Goal: Use online tool/utility: Utilize a website feature to perform a specific function

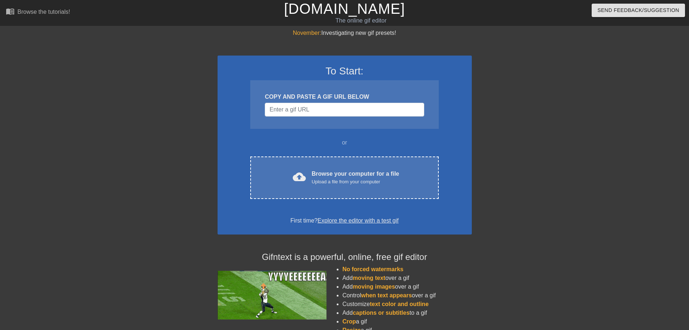
click at [302, 177] on span "cloud_upload" at bounding box center [299, 176] width 13 height 13
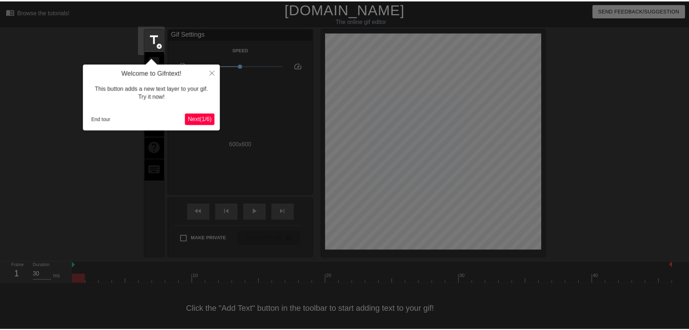
scroll to position [4, 0]
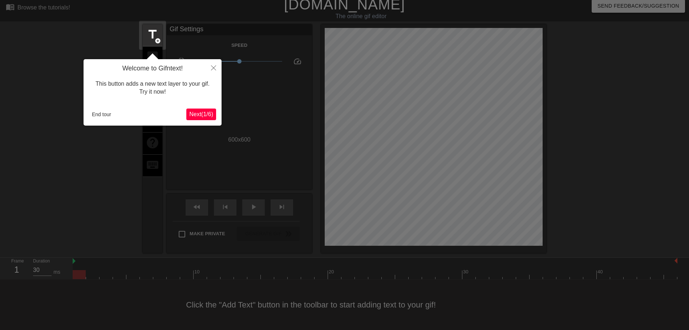
click at [194, 114] on span "Next ( 1 / 6 )" at bounding box center [201, 114] width 24 height 6
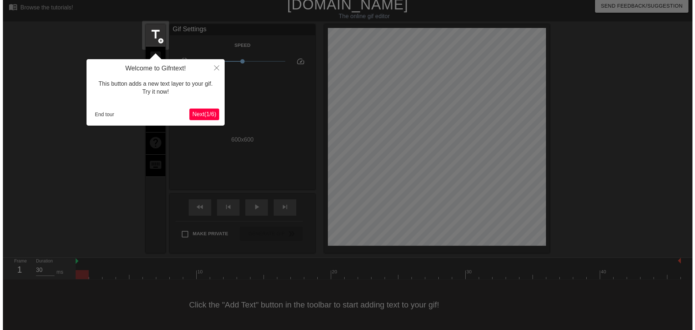
scroll to position [0, 0]
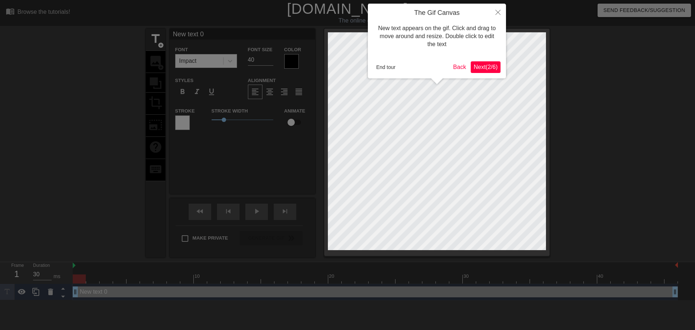
click at [480, 68] on span "Next ( 2 / 6 )" at bounding box center [485, 67] width 24 height 6
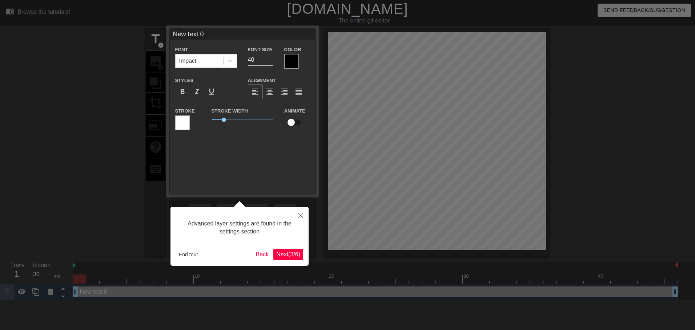
click at [296, 255] on span "Next ( 3 / 6 )" at bounding box center [288, 254] width 24 height 6
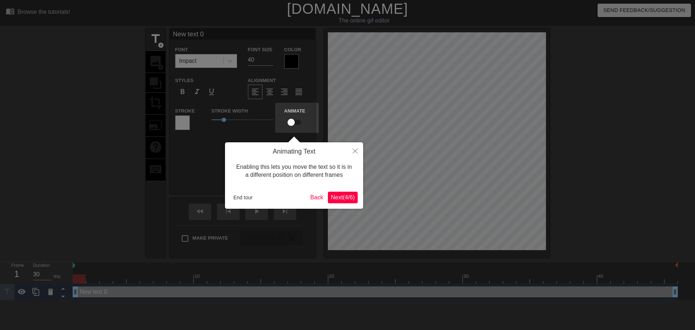
click at [347, 196] on span "Next ( 4 / 6 )" at bounding box center [343, 197] width 24 height 6
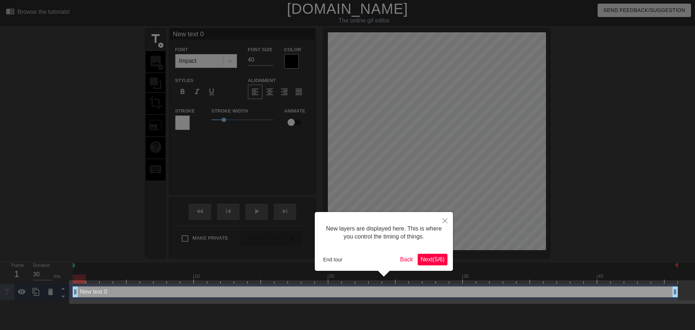
click at [422, 260] on span "Next ( 5 / 6 )" at bounding box center [432, 259] width 24 height 6
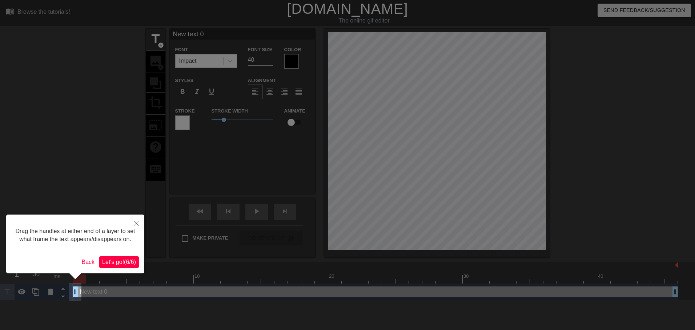
click at [112, 264] on span "Let's go! ( 6 / 6 )" at bounding box center [119, 262] width 34 height 6
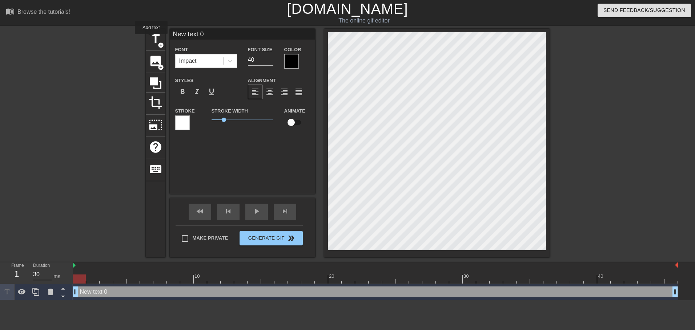
click at [151, 39] on span "title" at bounding box center [156, 39] width 14 height 14
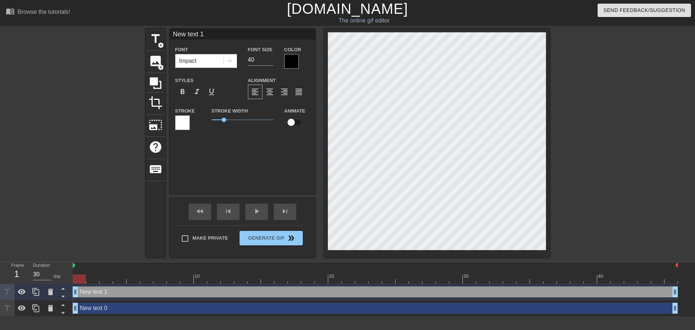
type input "New text 0"
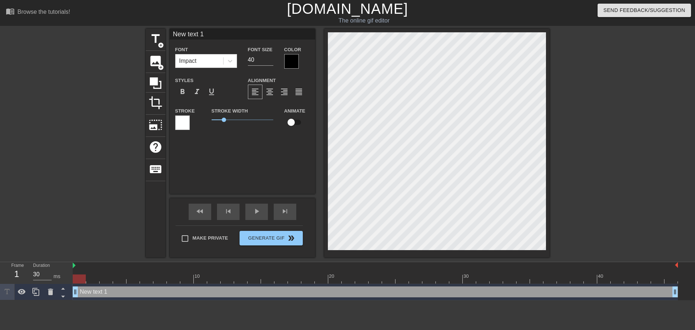
scroll to position [1, 2]
type input "J"
type textarea "J"
type input "Je"
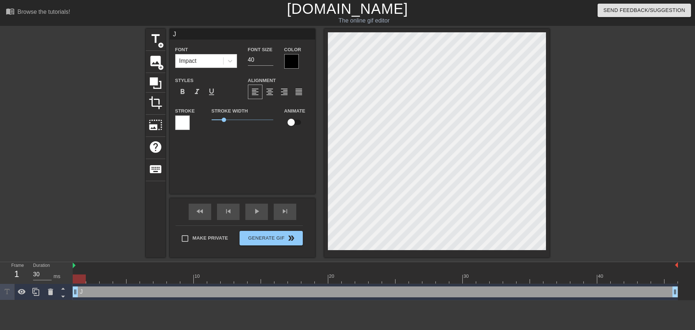
type textarea "Je"
type input "[PERSON_NAME]"
type textarea "[PERSON_NAME]"
type input "Jenn"
type textarea "Jenn"
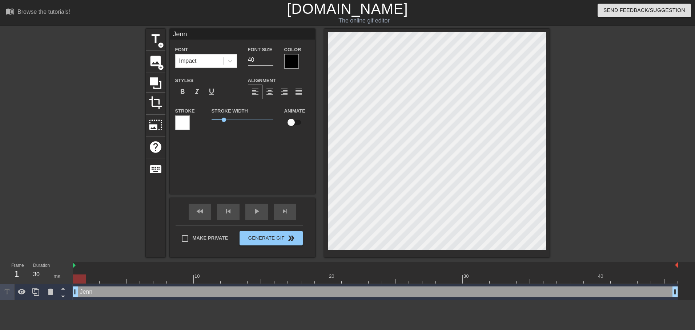
type input "[PERSON_NAME]"
type textarea "[PERSON_NAME]"
type input "[PERSON_NAME]'"
type textarea "[PERSON_NAME]'"
type input "[PERSON_NAME]'s"
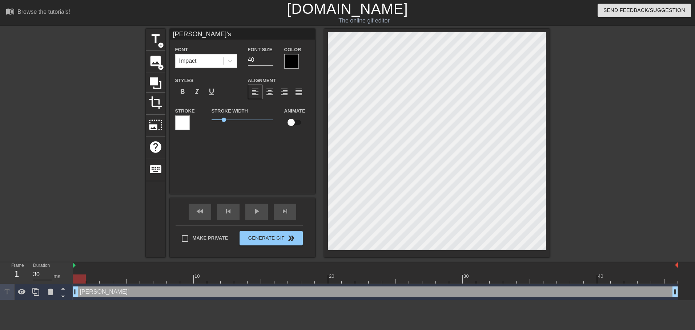
type textarea "[PERSON_NAME]'s"
type input "[PERSON_NAME]'s"
type textarea "[PERSON_NAME]'s"
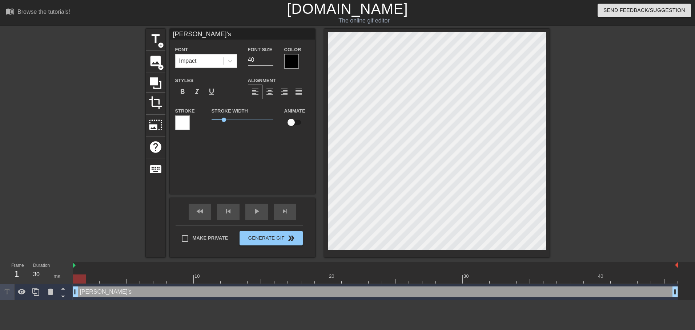
type input "[PERSON_NAME]"
type textarea "[PERSON_NAME]'s C"
type input "[PERSON_NAME]"
type textarea "[PERSON_NAME]'s Co"
type input "[PERSON_NAME]"
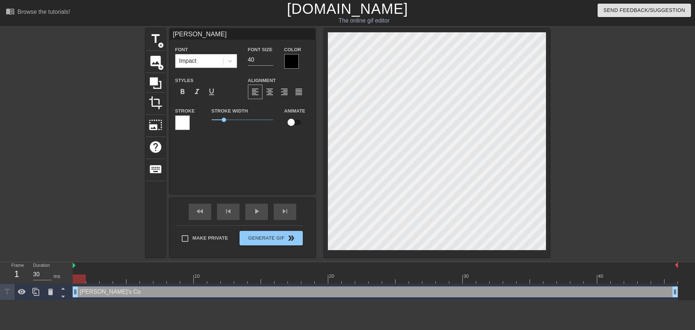
type textarea "[PERSON_NAME]'s Col"
type input "[PERSON_NAME]"
type textarea "[PERSON_NAME]'s Coll"
type input "[PERSON_NAME]"
type textarea "[PERSON_NAME]'s Colle"
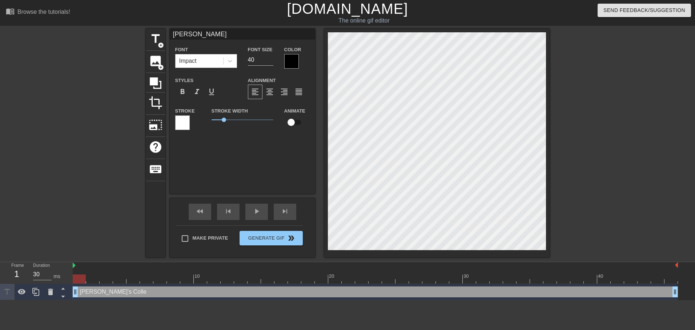
type input "[PERSON_NAME]"
type textarea "[PERSON_NAME]'s Collec"
type input "[PERSON_NAME]"
type textarea "[PERSON_NAME]'s Collecti"
type input "[PERSON_NAME]"
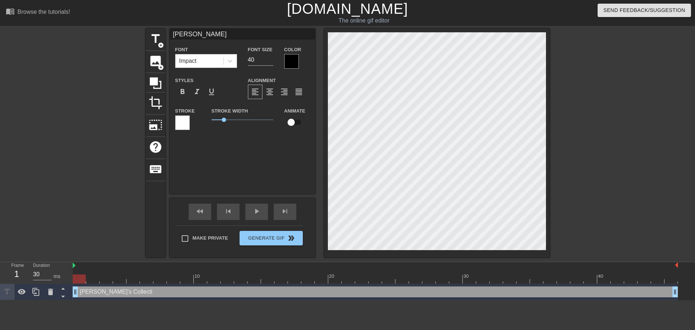
type textarea "[PERSON_NAME]'s Collectio"
type input "[PERSON_NAME]"
type textarea "[PERSON_NAME]'s Collection"
click at [269, 93] on span "format_align_center" at bounding box center [269, 92] width 9 height 9
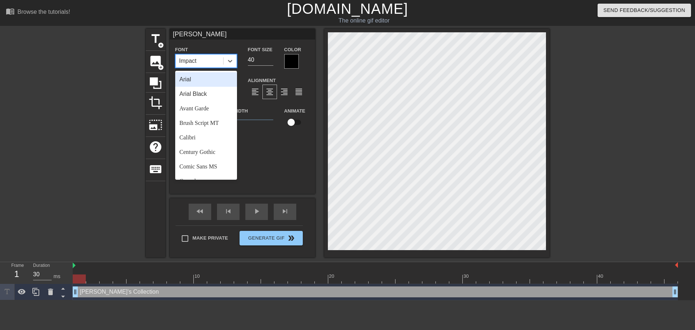
click at [231, 62] on icon at bounding box center [229, 60] width 7 height 7
click at [217, 121] on div "Brush Script MT" at bounding box center [206, 123] width 62 height 15
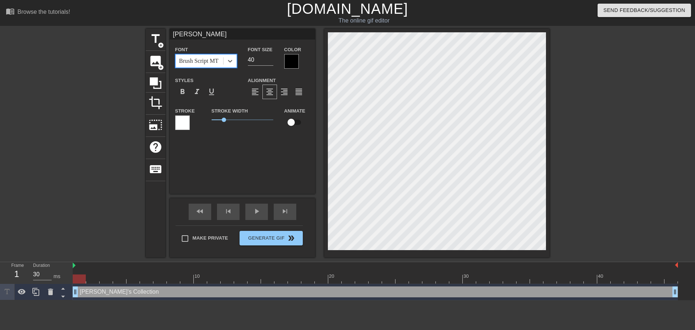
click at [230, 63] on icon at bounding box center [229, 60] width 7 height 7
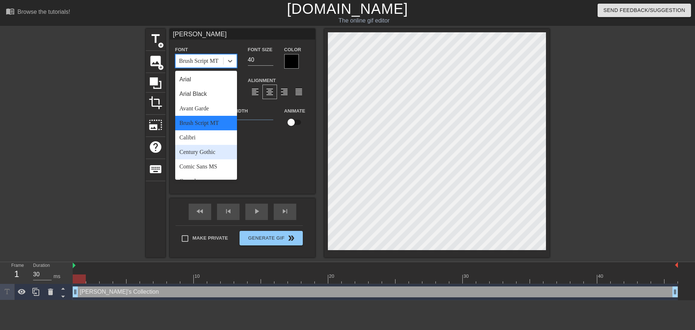
click at [201, 148] on div "Century Gothic" at bounding box center [206, 152] width 62 height 15
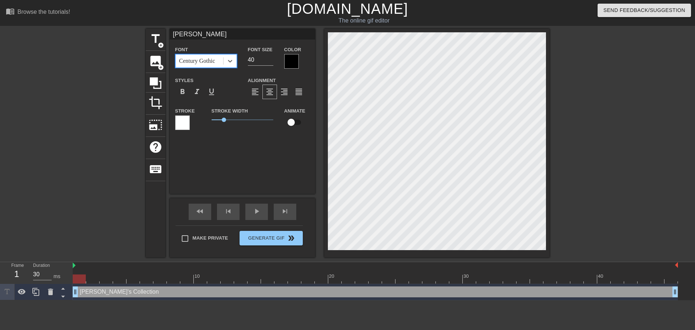
click at [228, 63] on icon at bounding box center [229, 60] width 7 height 7
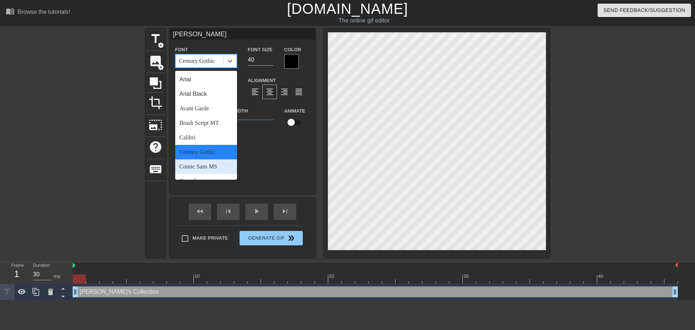
click at [204, 168] on div "Comic Sans MS" at bounding box center [206, 166] width 62 height 15
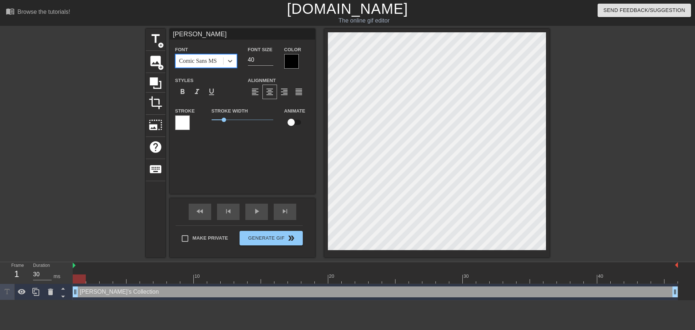
click at [230, 64] on icon at bounding box center [229, 60] width 7 height 7
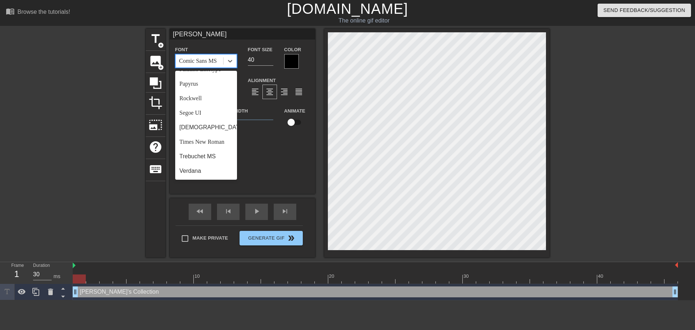
scroll to position [260, 0]
click at [206, 175] on div "Verdana" at bounding box center [206, 171] width 62 height 15
click at [228, 60] on icon at bounding box center [229, 60] width 7 height 7
click at [218, 93] on div "Arial Black" at bounding box center [206, 94] width 62 height 15
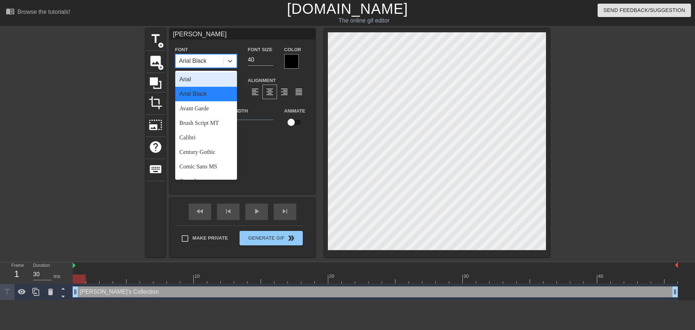
click at [230, 61] on icon at bounding box center [230, 61] width 4 height 3
click at [212, 105] on div "Avant Garde" at bounding box center [206, 108] width 62 height 15
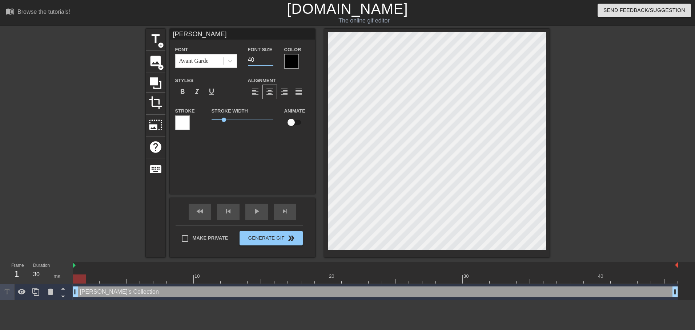
drag, startPoint x: 254, startPoint y: 61, endPoint x: 264, endPoint y: 61, distance: 10.2
click at [250, 61] on input "40" at bounding box center [260, 60] width 25 height 12
click at [288, 62] on div at bounding box center [291, 61] width 15 height 15
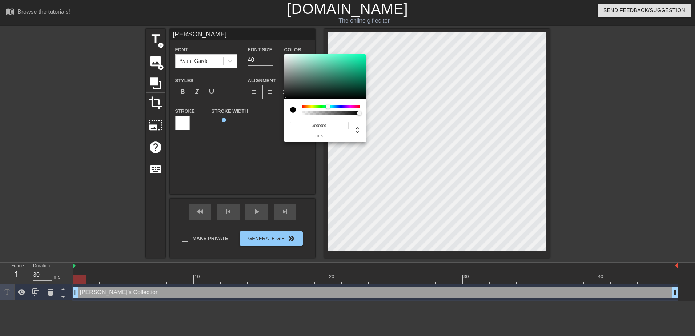
drag, startPoint x: 300, startPoint y: 106, endPoint x: 328, endPoint y: 108, distance: 27.3
click at [328, 108] on div at bounding box center [327, 106] width 4 height 4
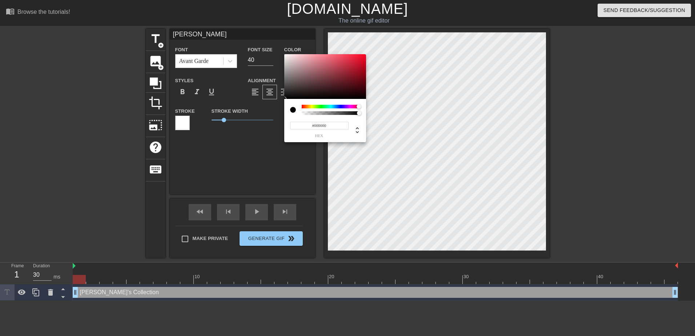
drag, startPoint x: 328, startPoint y: 108, endPoint x: 359, endPoint y: 110, distance: 30.9
click at [359, 110] on div at bounding box center [331, 110] width 58 height 10
type input "[PERSON_NAME]"
type input "#E90E2B"
click at [361, 58] on div at bounding box center [325, 76] width 82 height 45
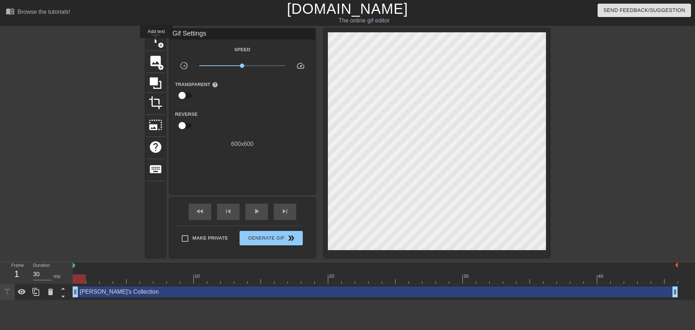
click at [156, 43] on span "title" at bounding box center [156, 39] width 14 height 14
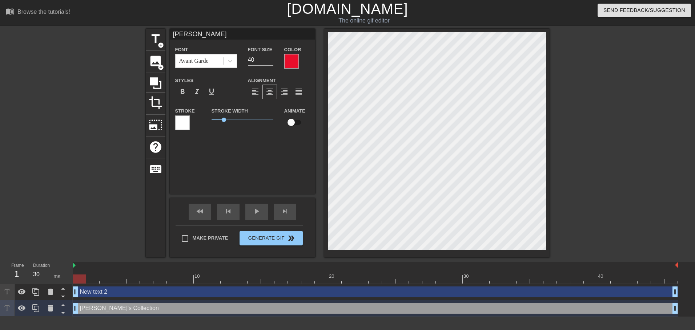
type input "New text 2"
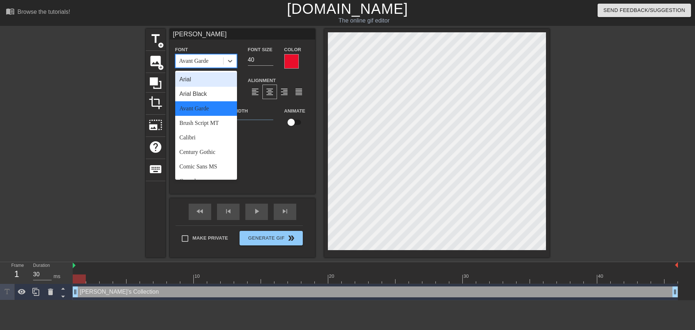
click at [232, 61] on icon at bounding box center [229, 60] width 7 height 7
click at [217, 96] on div "Arial Black" at bounding box center [206, 94] width 62 height 15
type input "[PERSON_NAME]"
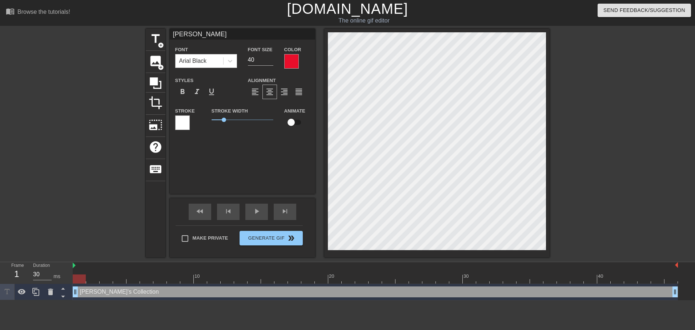
scroll to position [1, 1]
click at [180, 93] on span "format_bold" at bounding box center [182, 92] width 9 height 9
click at [287, 64] on div at bounding box center [291, 61] width 15 height 15
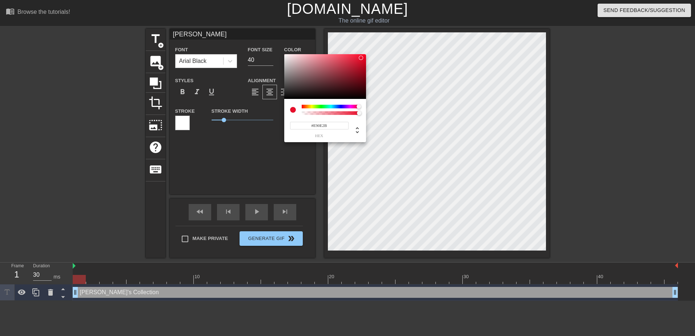
type input "[PERSON_NAME]"
type input "#0E2DE9"
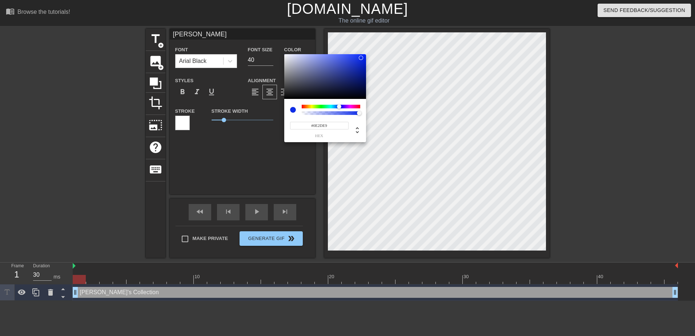
click at [339, 105] on div at bounding box center [331, 107] width 58 height 4
type input "[PERSON_NAME]"
type input "#DB0EE9"
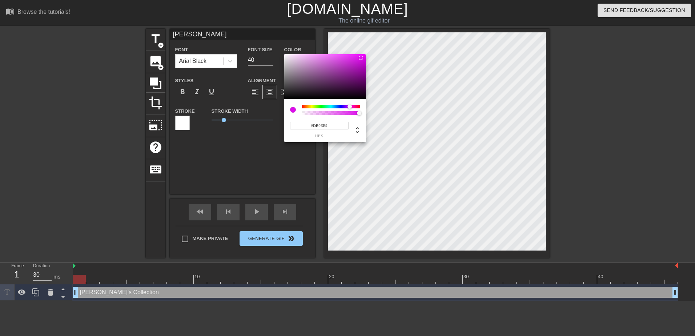
click at [349, 106] on div at bounding box center [331, 107] width 58 height 4
type input "[PERSON_NAME]"
type input "#280EE9"
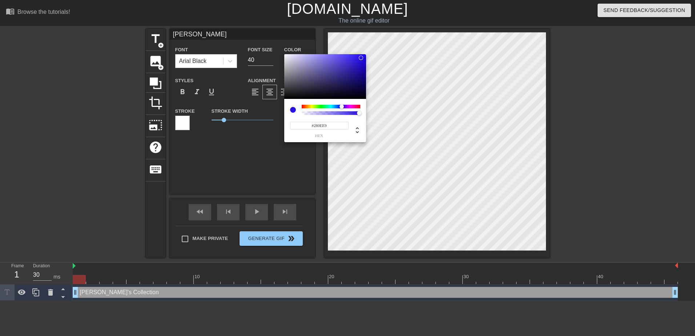
click at [341, 106] on div at bounding box center [331, 107] width 58 height 4
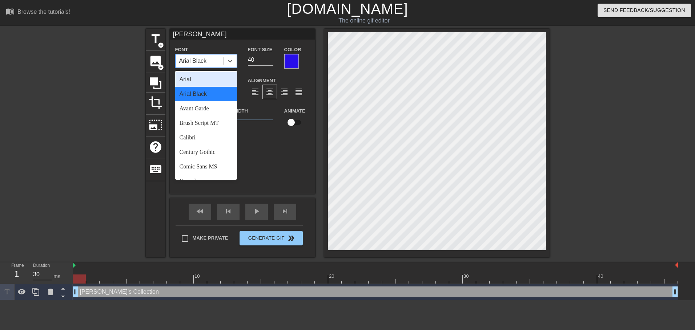
click at [231, 61] on icon at bounding box center [230, 61] width 4 height 3
click at [218, 124] on div "Brush Script MT" at bounding box center [206, 123] width 62 height 15
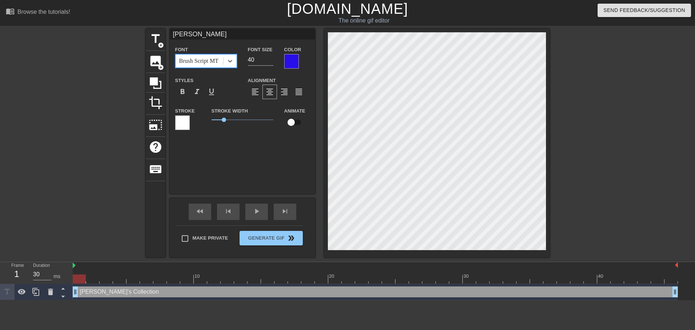
click at [230, 64] on icon at bounding box center [229, 60] width 7 height 7
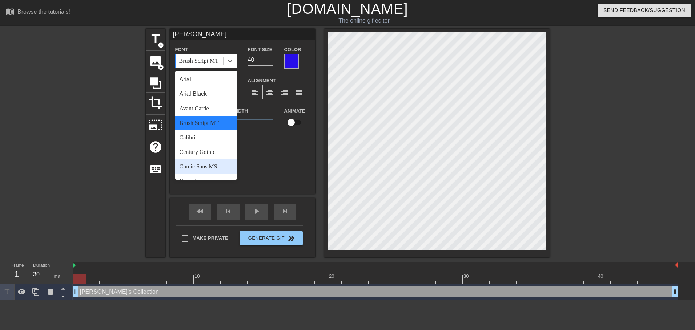
click at [207, 162] on div "Comic Sans MS" at bounding box center [206, 166] width 62 height 15
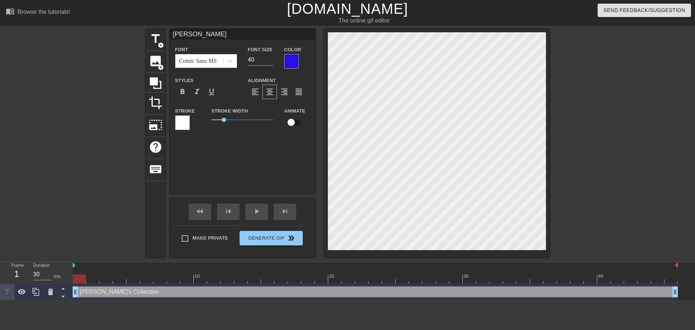
click at [183, 93] on span "format_bold" at bounding box center [182, 92] width 9 height 9
type input "[PERSON_NAME]"
drag, startPoint x: 224, startPoint y: 117, endPoint x: 195, endPoint y: 123, distance: 29.6
click at [195, 123] on div "Stroke Stroke Width 0 Animate" at bounding box center [242, 121] width 145 height 30
click at [290, 123] on input "checkbox" at bounding box center [290, 123] width 41 height 14
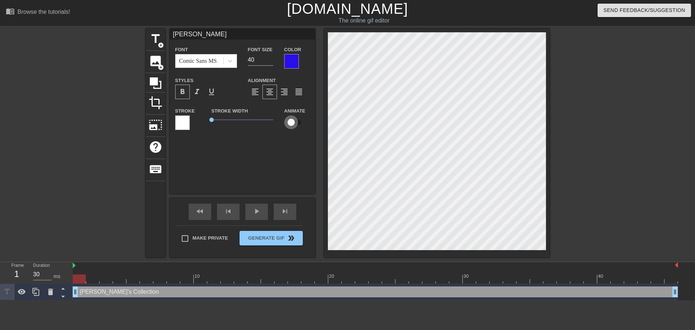
checkbox input "true"
type input "[PERSON_NAME]"
drag, startPoint x: 296, startPoint y: 124, endPoint x: 287, endPoint y: 125, distance: 8.8
click at [287, 125] on input "checkbox" at bounding box center [297, 123] width 41 height 14
checkbox input "false"
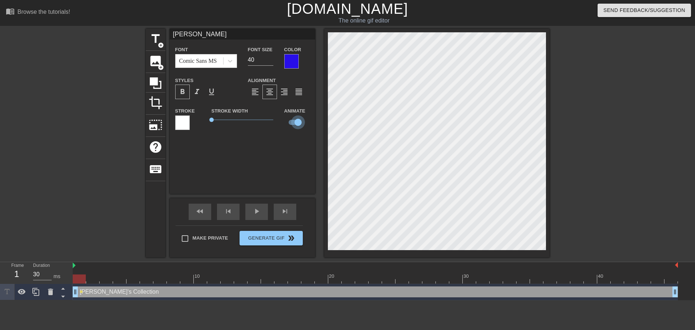
type input "[PERSON_NAME]"
drag, startPoint x: 291, startPoint y: 124, endPoint x: 307, endPoint y: 123, distance: 16.0
click at [307, 123] on div "Animate" at bounding box center [297, 117] width 36 height 23
drag, startPoint x: 305, startPoint y: 121, endPoint x: 302, endPoint y: 122, distance: 3.8
click at [303, 122] on div "Animate" at bounding box center [297, 117] width 36 height 23
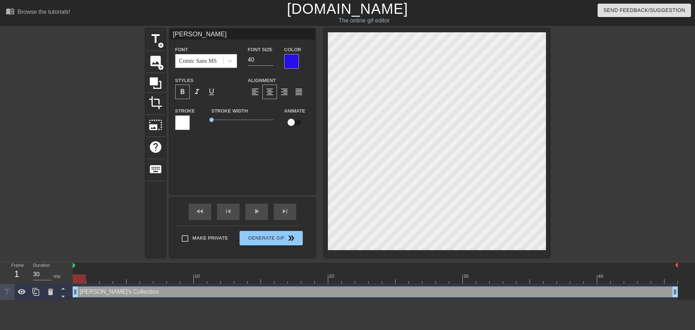
click at [299, 122] on input "checkbox" at bounding box center [290, 123] width 41 height 14
checkbox input "true"
type input "[PERSON_NAME]"
click at [250, 211] on div "play_arrow" at bounding box center [256, 212] width 23 height 16
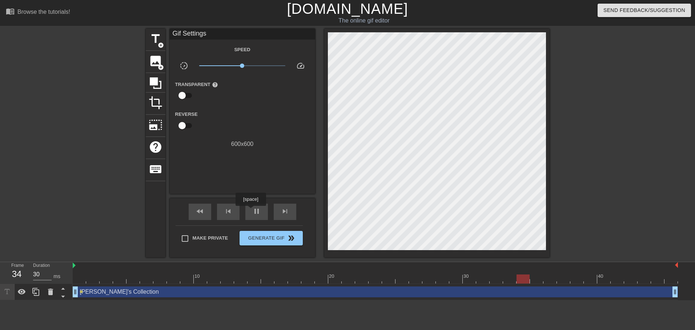
click at [250, 211] on div "pause" at bounding box center [256, 212] width 23 height 16
click at [153, 57] on span "image" at bounding box center [156, 61] width 14 height 14
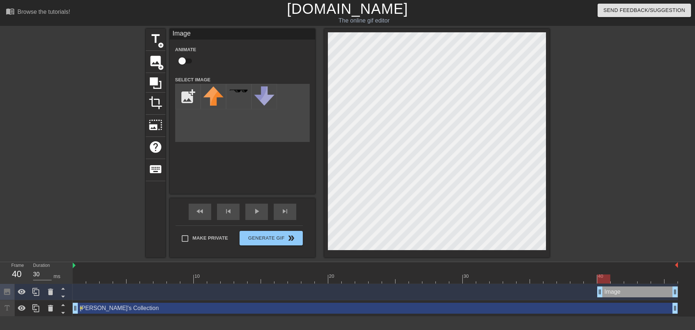
click at [243, 92] on img at bounding box center [238, 91] width 20 height 4
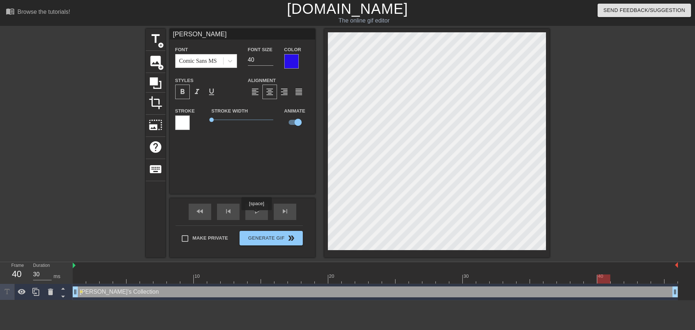
click at [256, 215] on span "play_arrow" at bounding box center [256, 211] width 9 height 9
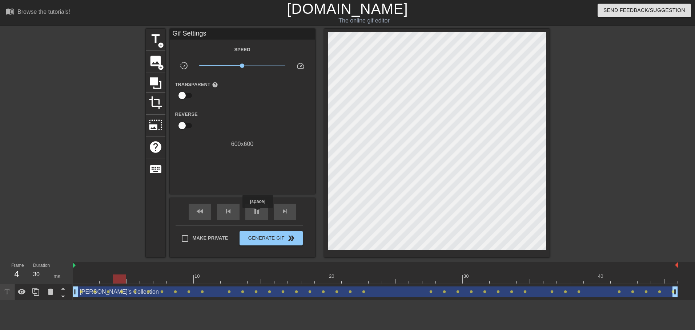
click at [257, 213] on span "pause" at bounding box center [256, 211] width 9 height 9
click at [256, 214] on span "play_arrow" at bounding box center [256, 211] width 9 height 9
click at [256, 216] on div "pause" at bounding box center [256, 212] width 23 height 16
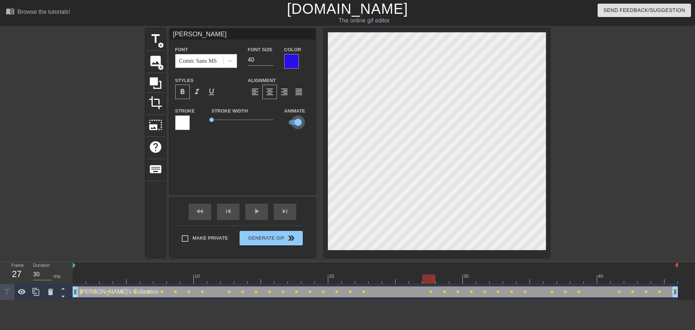
click at [296, 124] on input "checkbox" at bounding box center [297, 123] width 41 height 14
checkbox input "false"
type input "[PERSON_NAME]"
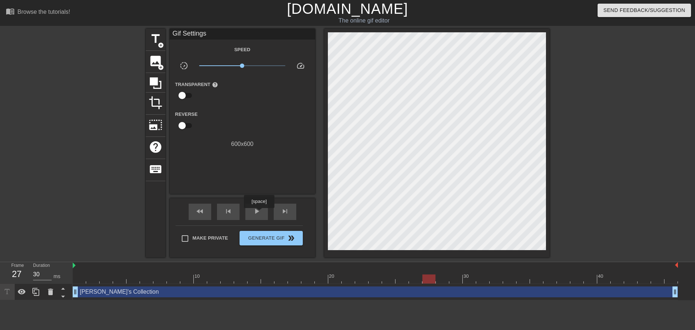
click at [259, 213] on span "play_arrow" at bounding box center [256, 211] width 9 height 9
drag, startPoint x: 240, startPoint y: 64, endPoint x: 272, endPoint y: 68, distance: 32.2
click at [272, 68] on span "x4.90" at bounding box center [242, 65] width 86 height 9
drag, startPoint x: 272, startPoint y: 67, endPoint x: 254, endPoint y: 70, distance: 18.5
click at [254, 70] on div "x1.84" at bounding box center [242, 66] width 97 height 11
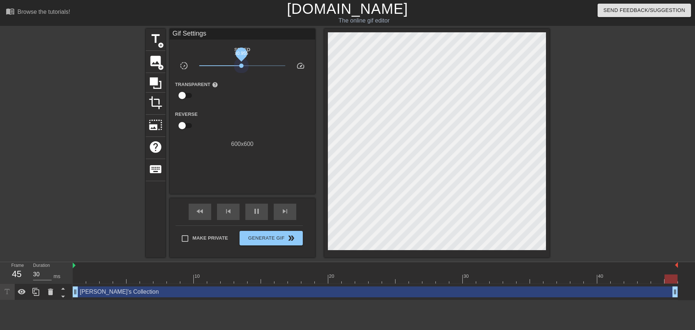
drag, startPoint x: 254, startPoint y: 66, endPoint x: 241, endPoint y: 67, distance: 12.4
click at [241, 67] on span "x0.955" at bounding box center [241, 66] width 4 height 4
click at [181, 96] on input "checkbox" at bounding box center [181, 96] width 41 height 14
click at [188, 93] on input "checkbox" at bounding box center [188, 96] width 41 height 14
checkbox input "false"
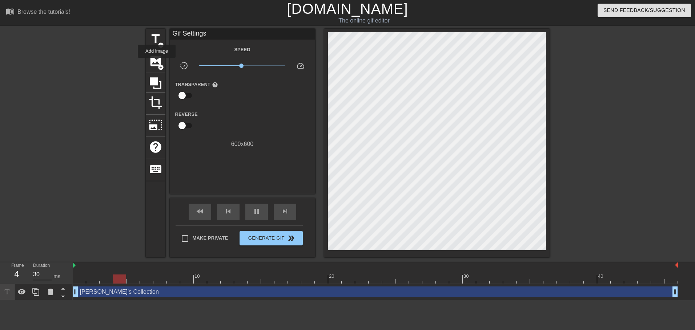
click at [157, 63] on span "image" at bounding box center [156, 61] width 14 height 14
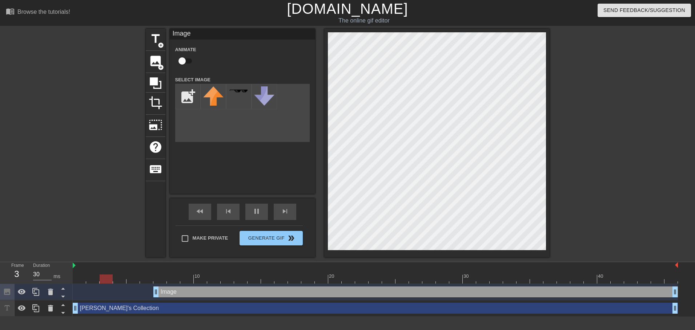
click at [185, 102] on input "file" at bounding box center [187, 96] width 25 height 25
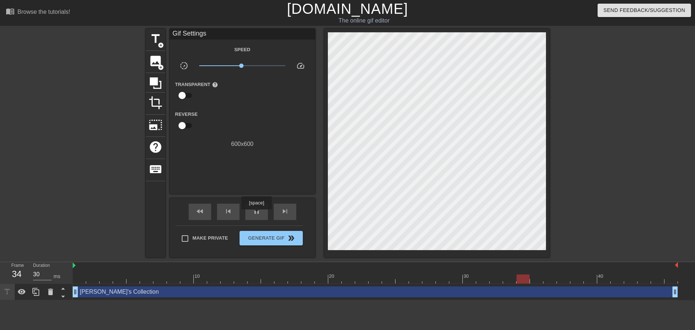
click at [256, 215] on span "pause" at bounding box center [256, 211] width 9 height 9
click at [263, 238] on span "Generate Gif double_arrow" at bounding box center [270, 238] width 57 height 9
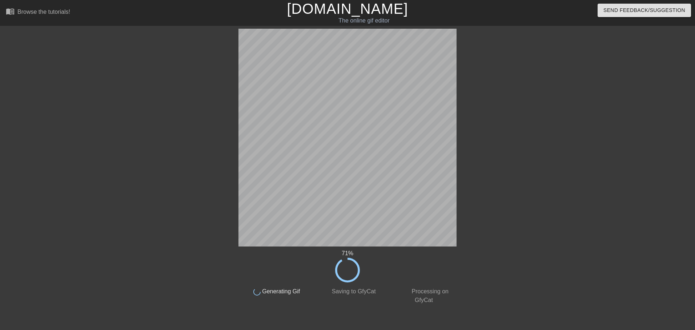
click at [649, 132] on div "71 % done Generating Gif done Saving to GfyCat done Processing on GfyCat title …" at bounding box center [347, 167] width 695 height 276
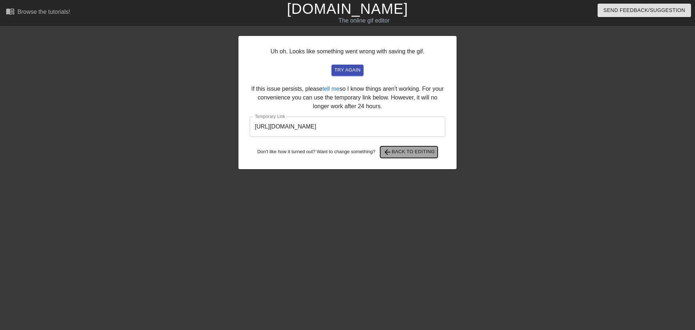
click at [414, 151] on span "arrow_back Back to Editing" at bounding box center [409, 152] width 52 height 9
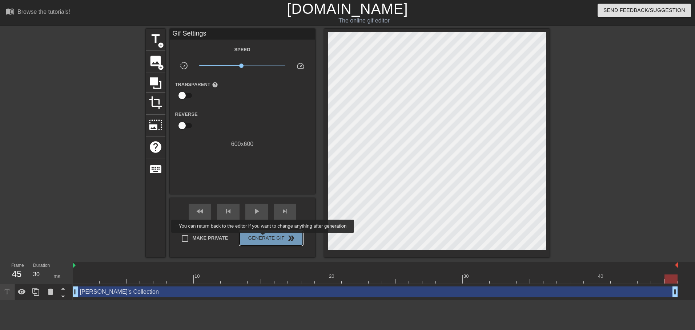
click at [263, 238] on span "Generate Gif double_arrow" at bounding box center [270, 238] width 57 height 9
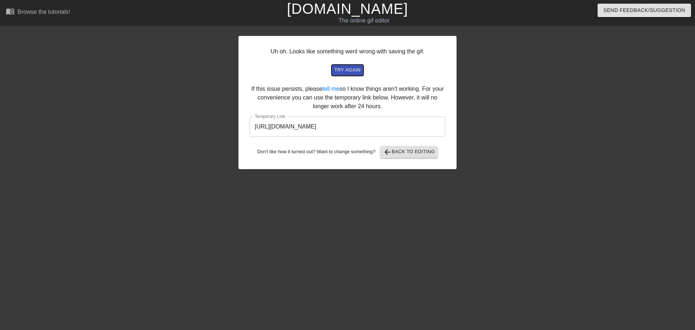
click at [348, 70] on span "try again" at bounding box center [347, 70] width 26 height 8
